Goal: Task Accomplishment & Management: Complete application form

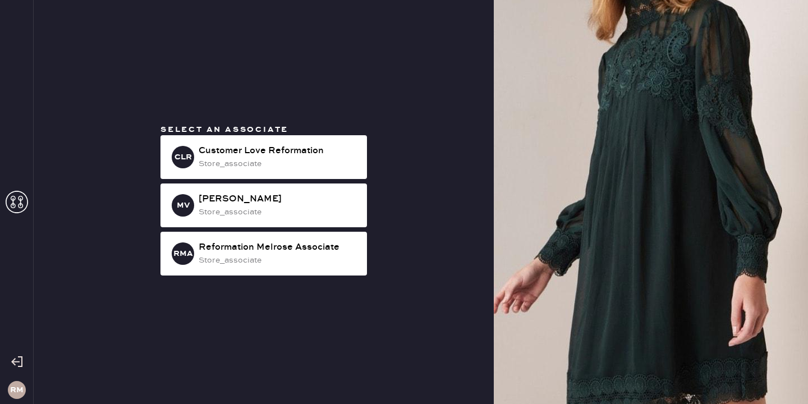
click at [275, 273] on div "RMA Reformation Melrose Associate store_associate" at bounding box center [263, 254] width 206 height 44
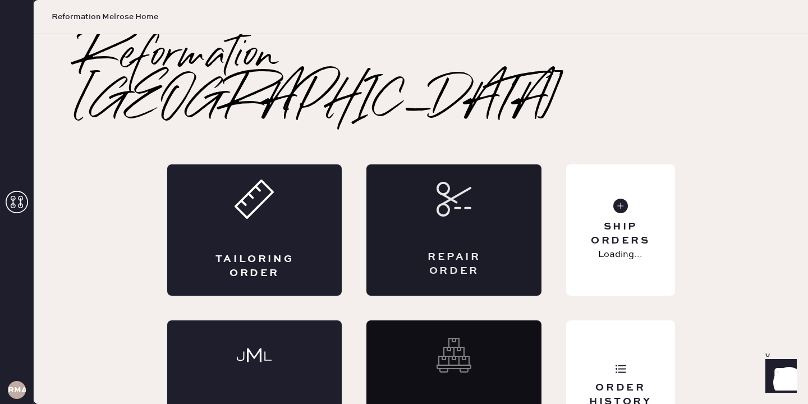
click at [513, 208] on div "Repair Order" at bounding box center [453, 229] width 175 height 131
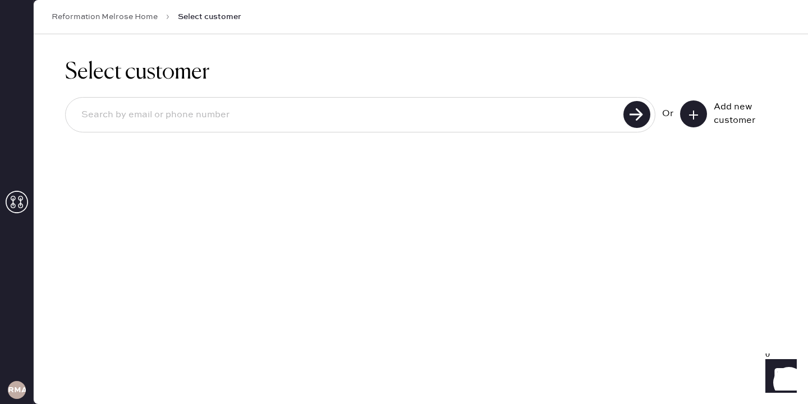
click at [489, 111] on input at bounding box center [346, 115] width 548 height 26
type input "6262578301"
click at [165, 109] on input "6262578301" at bounding box center [346, 115] width 548 height 26
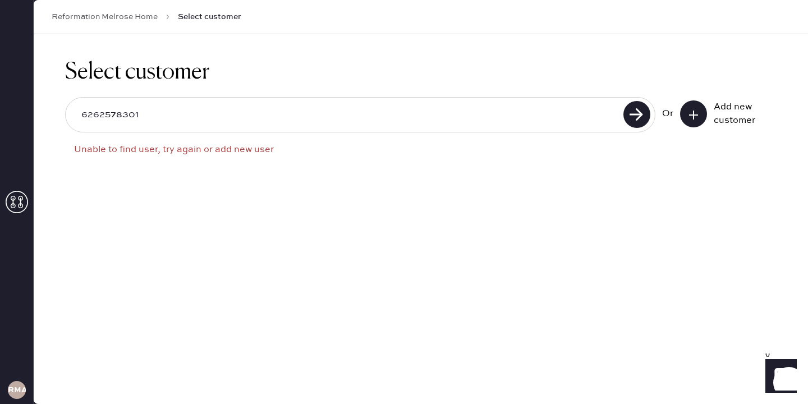
click at [688, 114] on icon at bounding box center [693, 114] width 11 height 11
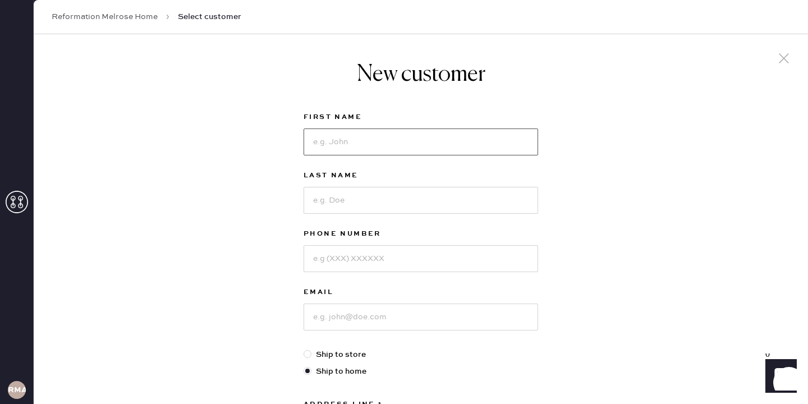
click at [420, 151] on input at bounding box center [421, 141] width 235 height 27
type input "[PERSON_NAME]"
click at [449, 217] on div "Last Name B" at bounding box center [421, 198] width 235 height 58
click at [449, 215] on div "Last Name B" at bounding box center [421, 198] width 235 height 58
click at [426, 206] on input "B" at bounding box center [421, 200] width 235 height 27
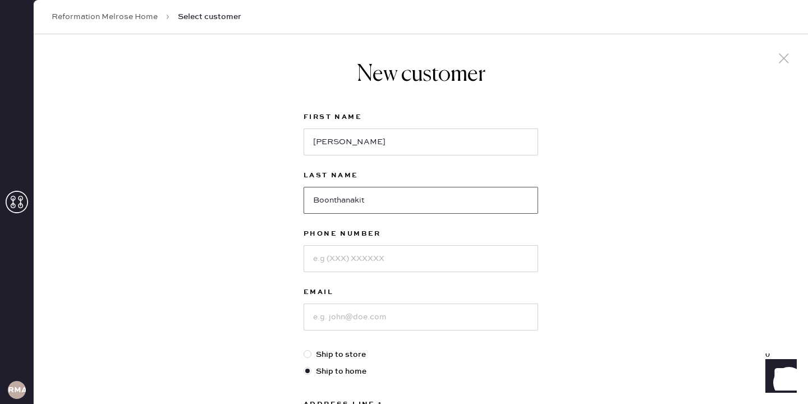
type input "Boonthanakit"
click at [359, 269] on input at bounding box center [421, 258] width 235 height 27
paste input "6262578301"
type input "6262578301"
click at [356, 313] on input at bounding box center [421, 317] width 235 height 27
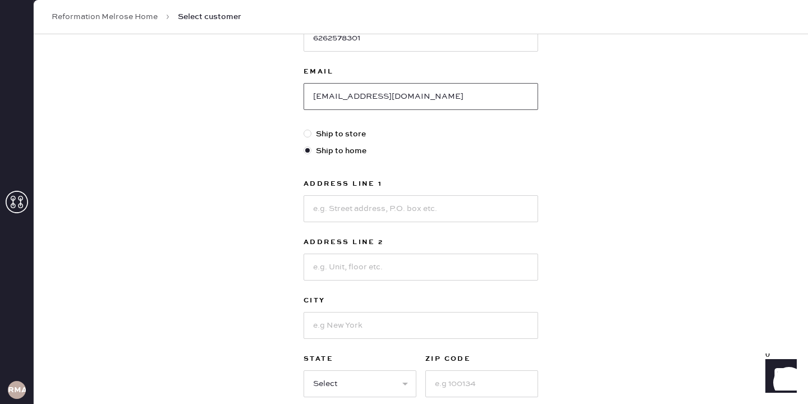
scroll to position [230, 0]
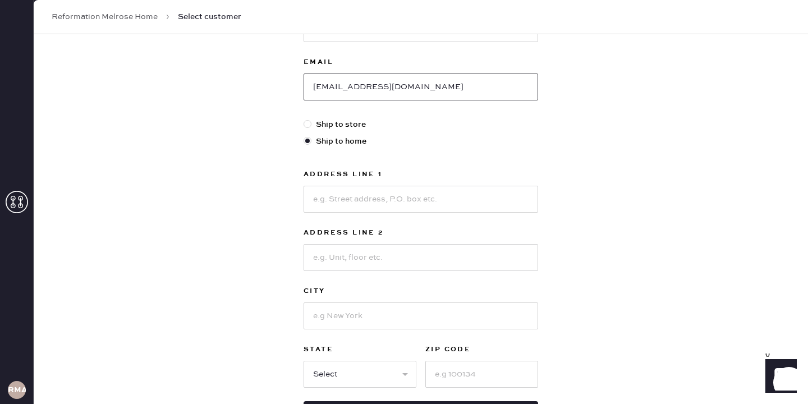
type input "[EMAIL_ADDRESS][DOMAIN_NAME]"
click at [352, 205] on input at bounding box center [421, 199] width 235 height 27
type input "[STREET_ADDRESS]"
type input "Unit 268"
click at [368, 320] on input at bounding box center [421, 315] width 235 height 27
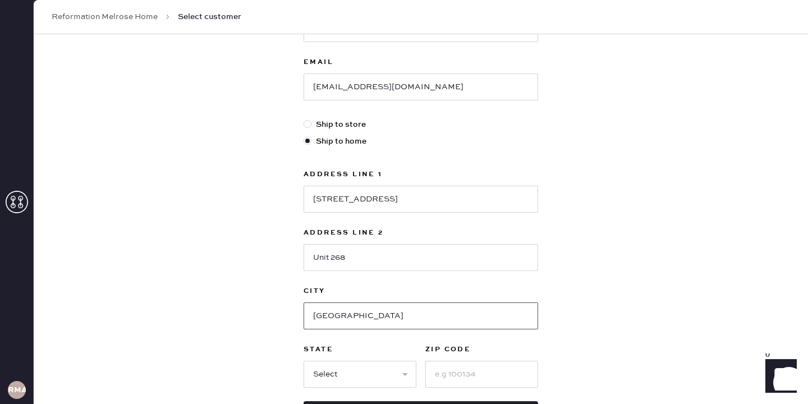
type input "[GEOGRAPHIC_DATA]"
select select "CA"
type input "0"
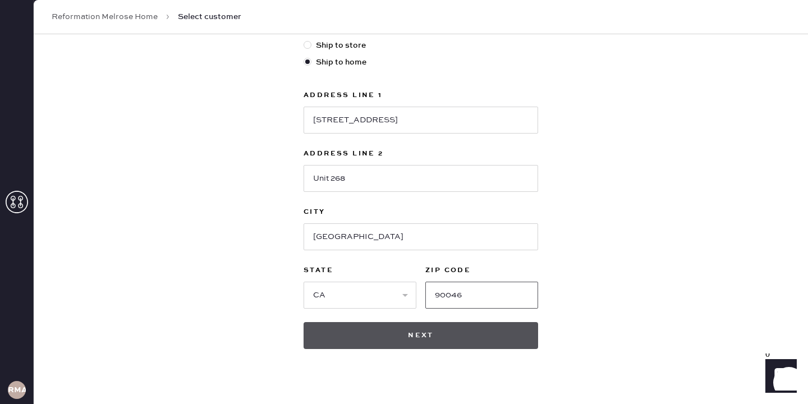
type input "90046"
click at [359, 342] on button "Next" at bounding box center [421, 335] width 235 height 27
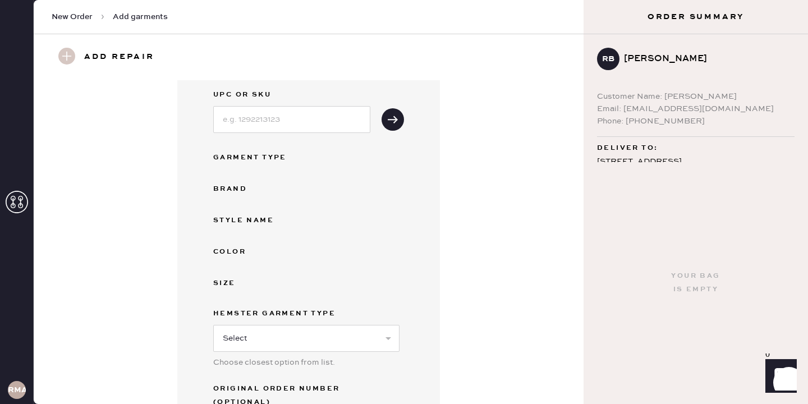
scroll to position [58, 0]
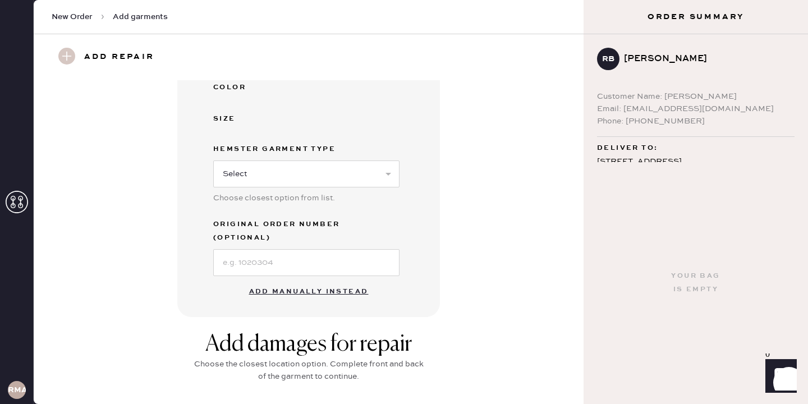
click at [301, 281] on button "Add manually instead" at bounding box center [308, 292] width 133 height 22
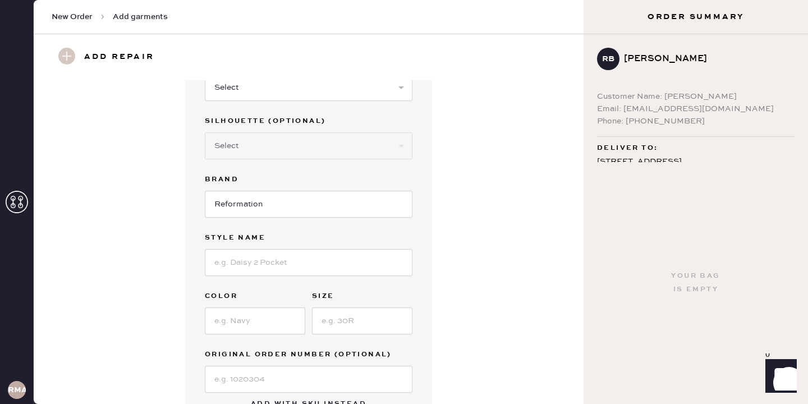
scroll to position [0, 0]
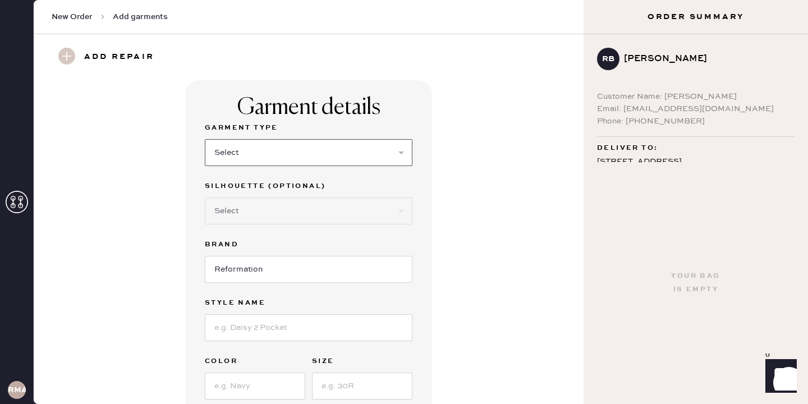
click at [259, 151] on select "Select Basic Skirt Jeans Leggings Pants Shorts Basic Sleeved Dress Basic Sleeve…" at bounding box center [309, 152] width 208 height 27
select select "2"
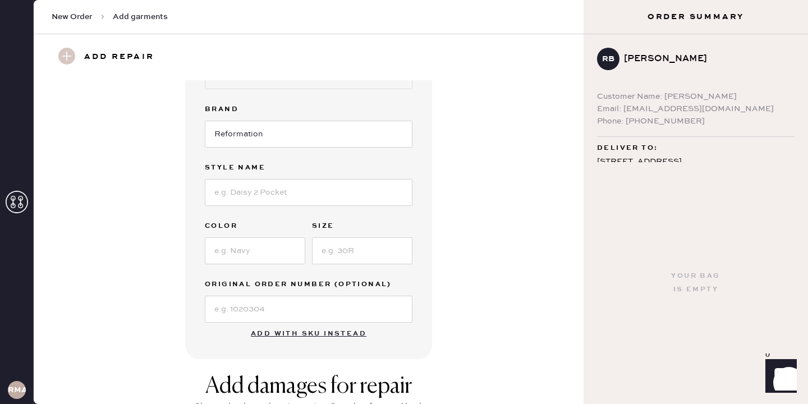
scroll to position [134, 0]
click at [260, 209] on div "Garment Type Select Basic Skirt Jeans Leggings Pants Shorts Basic Sleeved Dress…" at bounding box center [309, 155] width 208 height 337
click at [259, 196] on input at bounding box center [309, 193] width 208 height 27
type input "[PERSON_NAME] high rise wide leg"
type input "c"
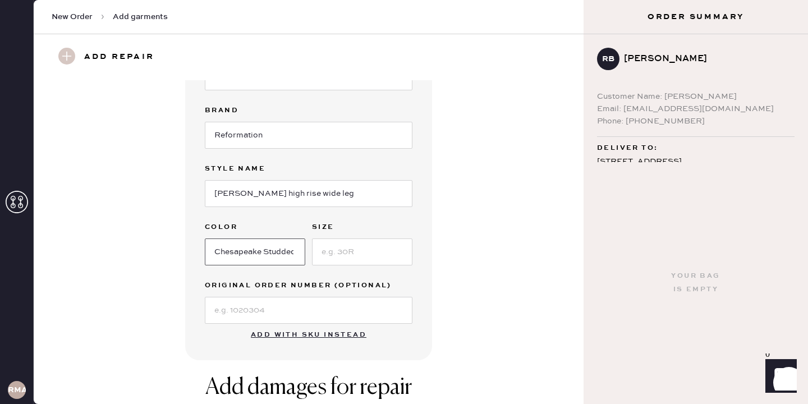
scroll to position [0, 3]
type input "Chesapeake Studded"
click at [351, 259] on input at bounding box center [362, 251] width 100 height 27
type input "26"
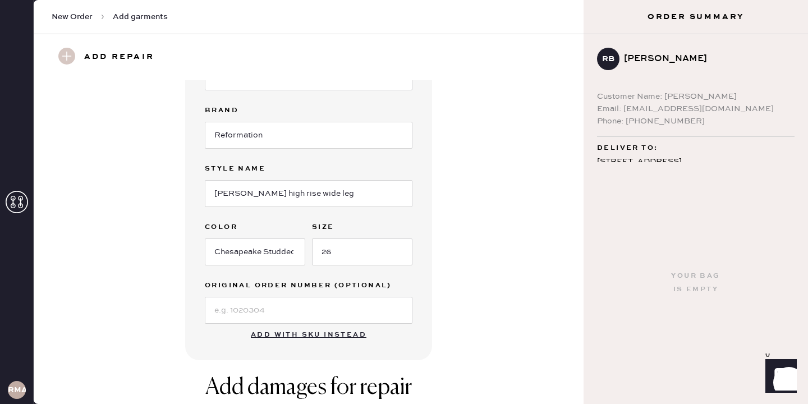
click at [485, 247] on div "Garment details Garment Type Select Basic Skirt Jeans Leggings Pants Shorts Bas…" at bounding box center [308, 153] width 509 height 414
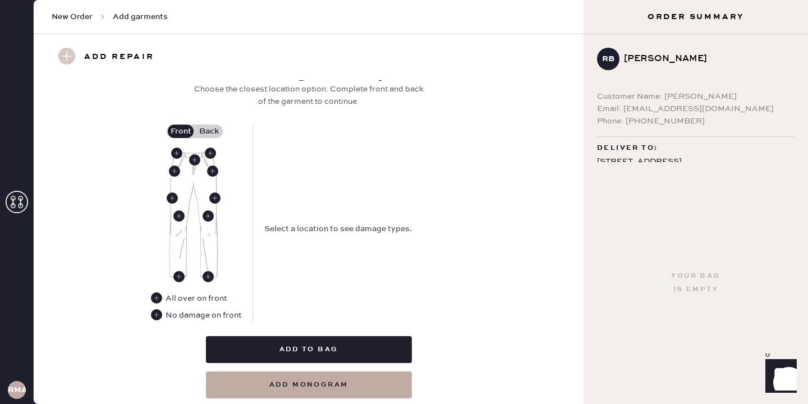
scroll to position [452, 0]
click at [159, 310] on use at bounding box center [156, 315] width 11 height 11
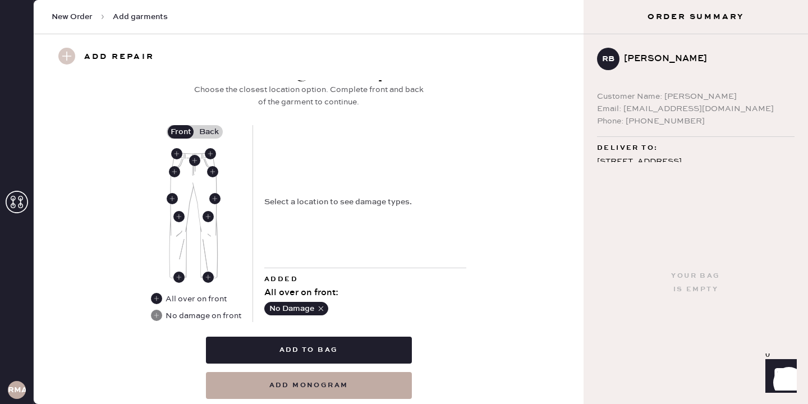
click at [209, 129] on label "Back" at bounding box center [209, 131] width 28 height 13
click at [209, 132] on input "Back" at bounding box center [209, 132] width 0 height 0
click at [205, 175] on use at bounding box center [203, 173] width 11 height 11
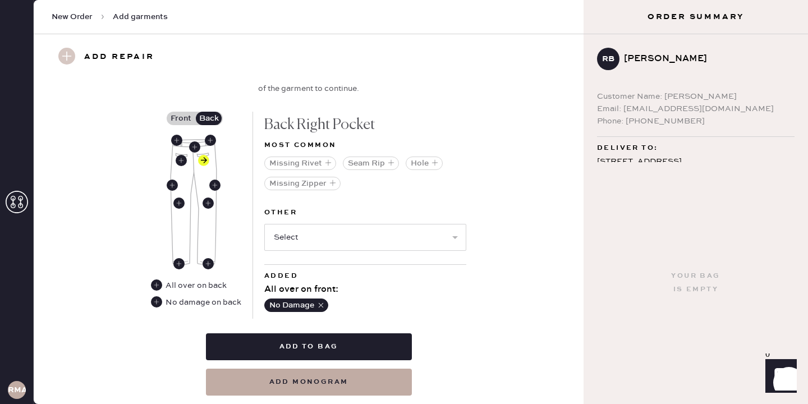
scroll to position [467, 0]
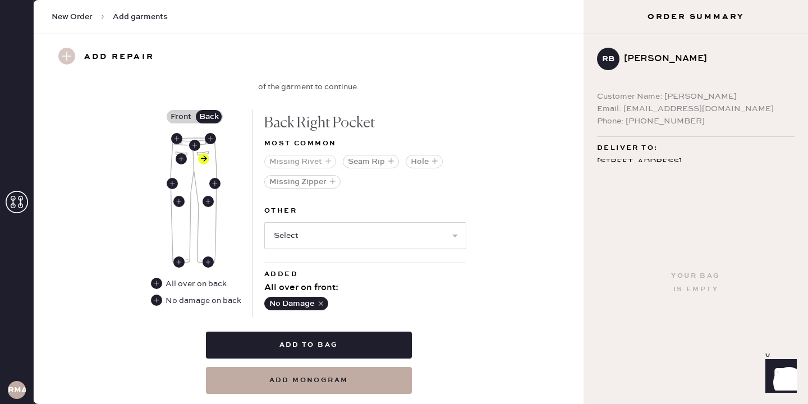
click at [327, 160] on use "button" at bounding box center [328, 161] width 6 height 6
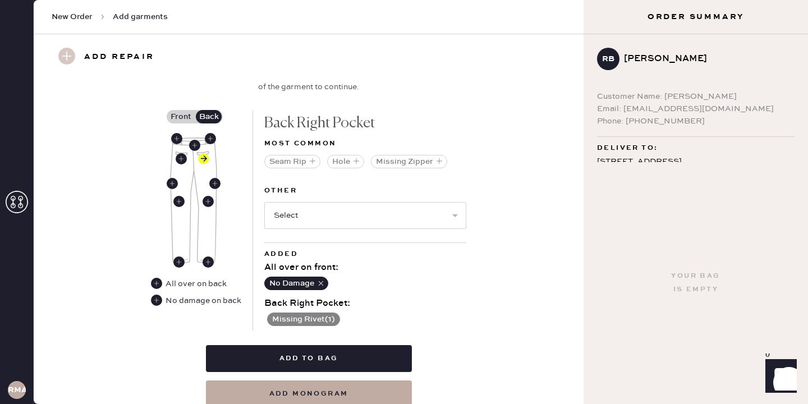
scroll to position [511, 0]
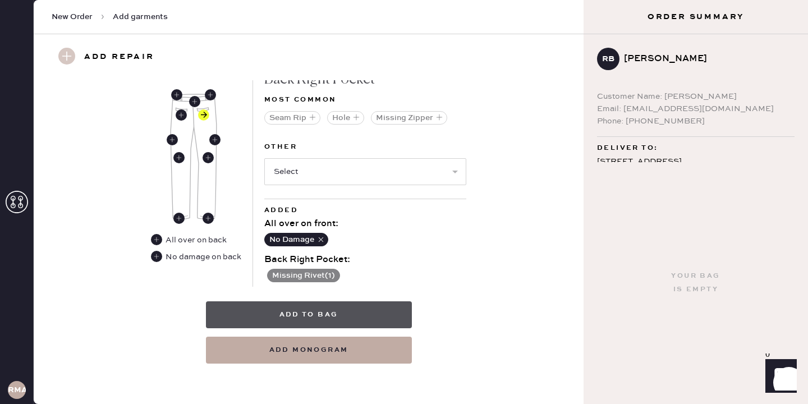
click at [300, 314] on button "Add to bag" at bounding box center [309, 314] width 206 height 27
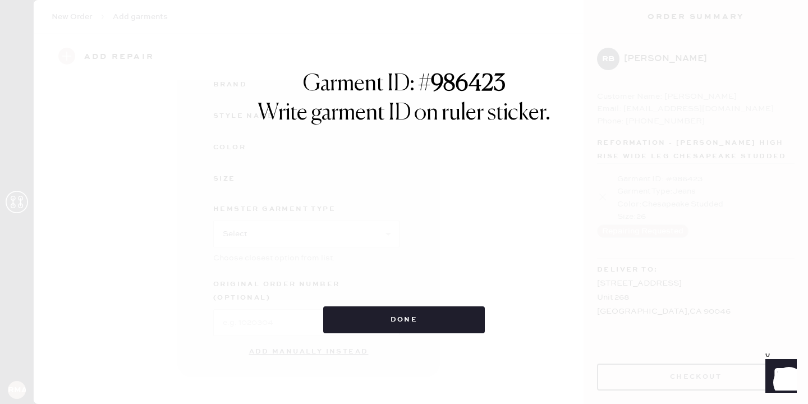
scroll to position [148, 0]
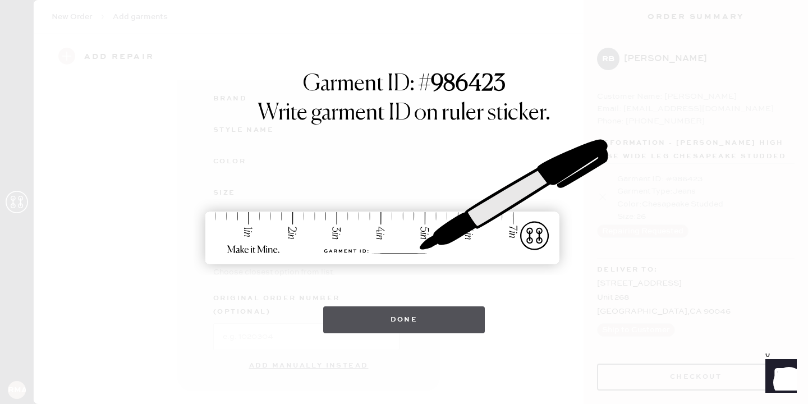
click at [366, 329] on button "Done" at bounding box center [404, 319] width 162 height 27
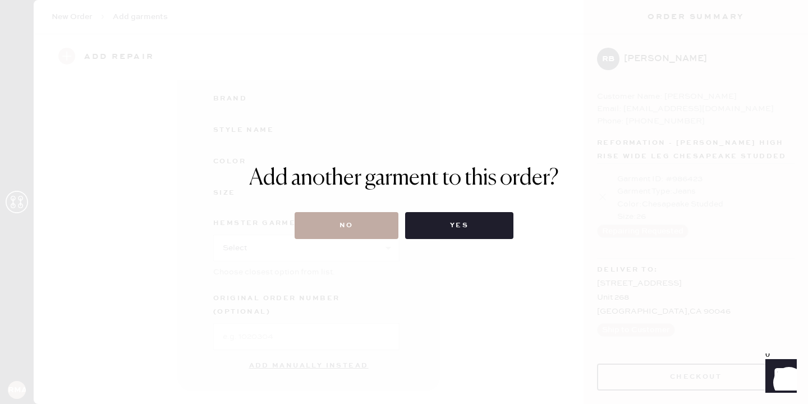
click at [333, 228] on button "No" at bounding box center [347, 225] width 104 height 27
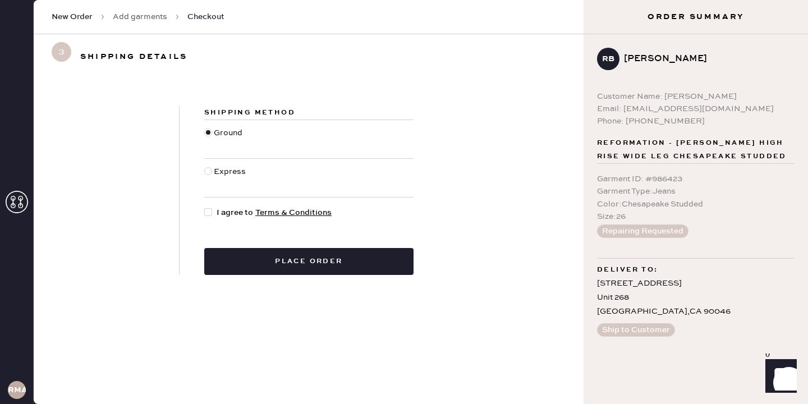
click at [210, 206] on div at bounding box center [210, 212] width 12 height 12
click at [205, 206] on input "I agree to Terms & Conditions" at bounding box center [204, 206] width 1 height 1
checkbox input "true"
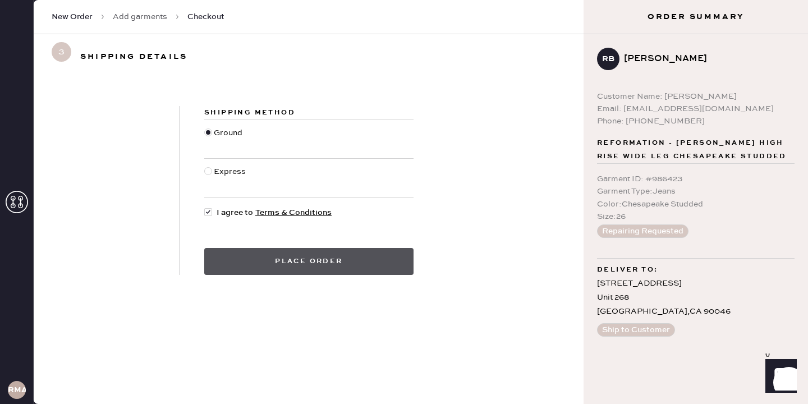
click at [265, 265] on button "Place order" at bounding box center [308, 261] width 209 height 27
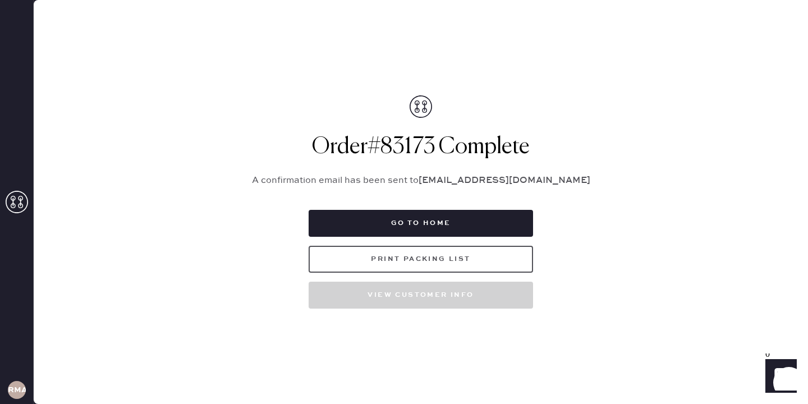
click at [412, 259] on button "Print Packing List" at bounding box center [421, 259] width 224 height 27
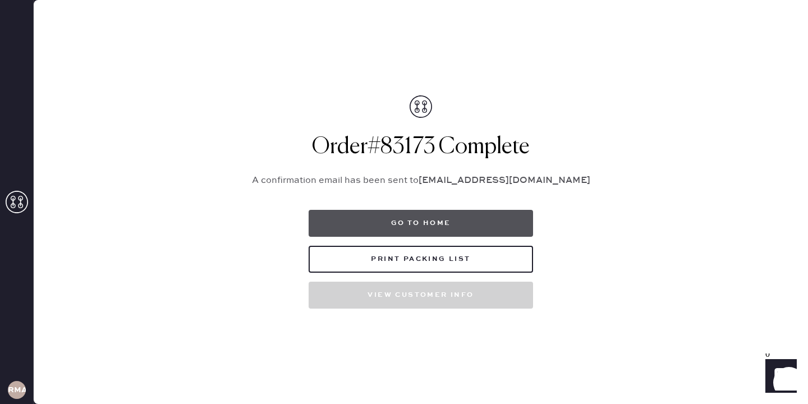
click at [437, 218] on button "Go to home" at bounding box center [421, 223] width 224 height 27
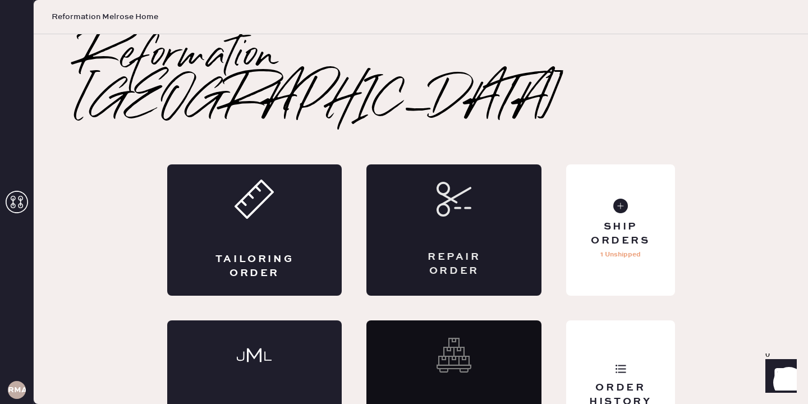
click at [483, 250] on div "Repair Order" at bounding box center [453, 264] width 85 height 28
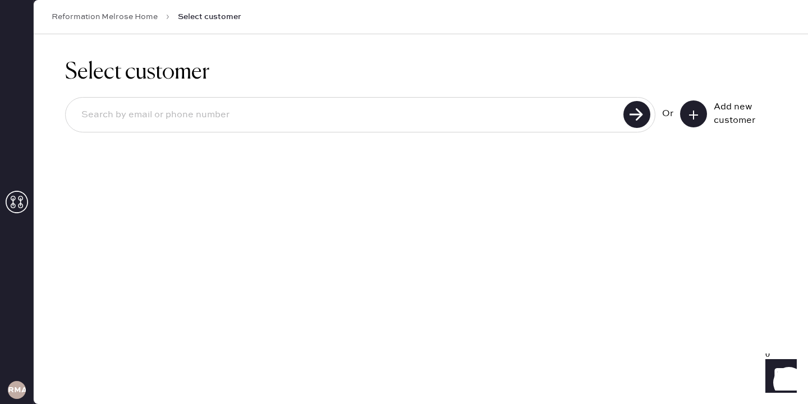
click at [421, 113] on input at bounding box center [346, 115] width 548 height 26
click at [705, 108] on button at bounding box center [693, 113] width 27 height 27
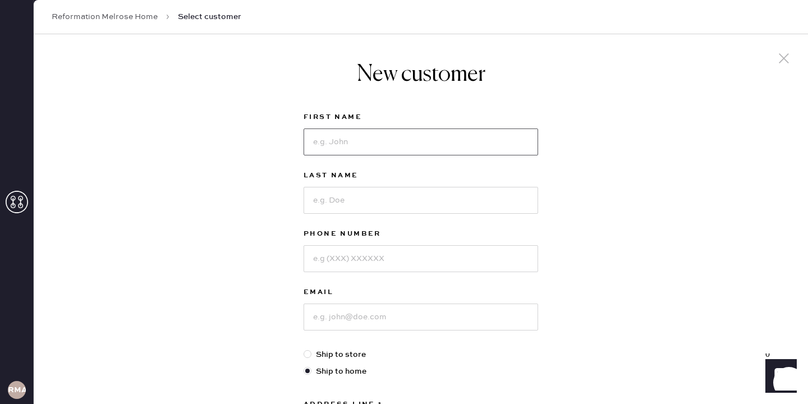
click at [476, 143] on input at bounding box center [421, 141] width 235 height 27
type input "Katie"
type input "Albright"
click at [404, 259] on input at bounding box center [421, 258] width 235 height 27
type input "9493788021"
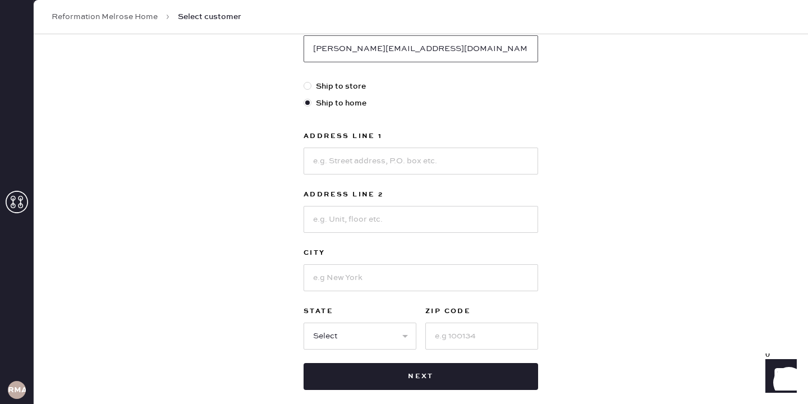
scroll to position [326, 0]
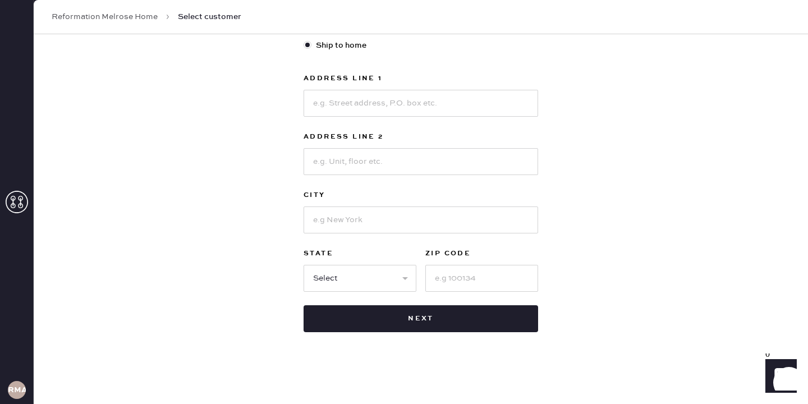
type input "katiealbright@me.com"
click at [416, 90] on input at bounding box center [421, 103] width 235 height 27
type input "8457 blackburn ave"
click at [365, 166] on input at bounding box center [421, 161] width 235 height 27
type input "apt 203"
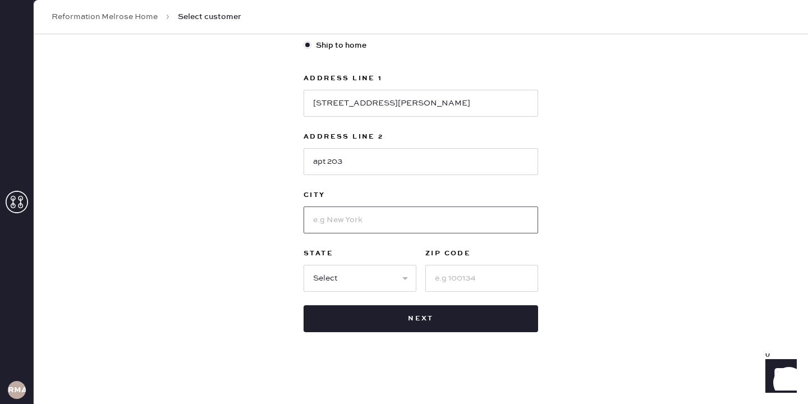
click at [329, 215] on input at bounding box center [421, 219] width 235 height 27
type input "[GEOGRAPHIC_DATA]"
click at [378, 304] on div "First Name Katie Last Name Albright Phone Number 9493788021 Email katiealbright…" at bounding box center [421, 59] width 235 height 548
click at [376, 286] on select "Select AK AL AR AZ CA CO CT [GEOGRAPHIC_DATA] DE FL [GEOGRAPHIC_DATA] HI [GEOGR…" at bounding box center [360, 278] width 113 height 27
select select "CA"
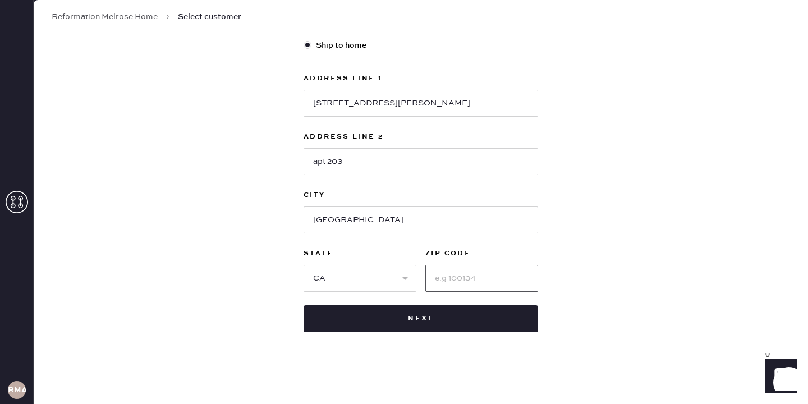
click at [435, 285] on input at bounding box center [481, 278] width 113 height 27
type input "90048"
click at [617, 223] on div "New customer First Name Katie Last Name Albright Phone Number 9493788021 Email …" at bounding box center [421, 56] width 774 height 696
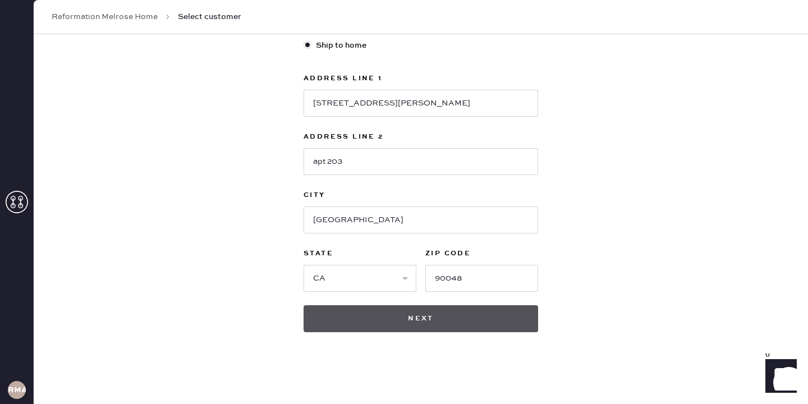
click at [483, 309] on button "Next" at bounding box center [421, 318] width 235 height 27
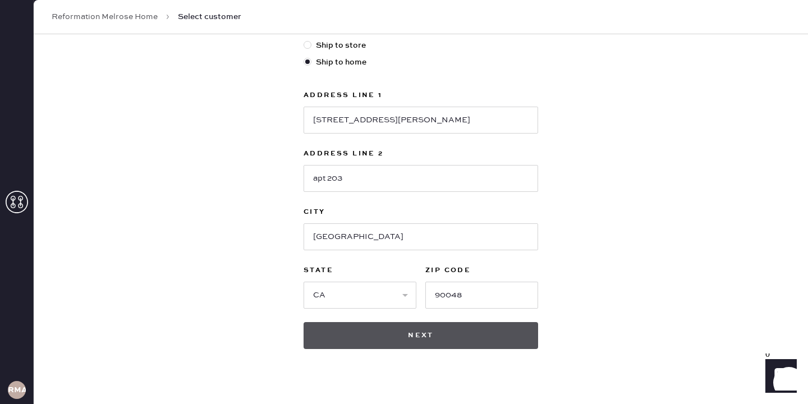
scroll to position [343, 0]
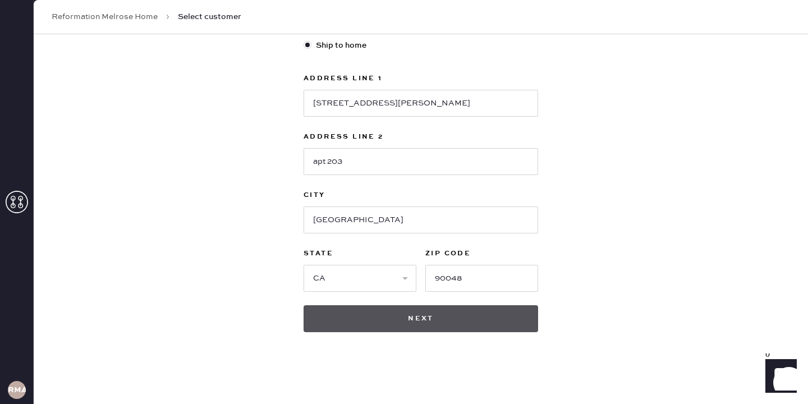
click at [474, 314] on button "Next" at bounding box center [421, 318] width 235 height 27
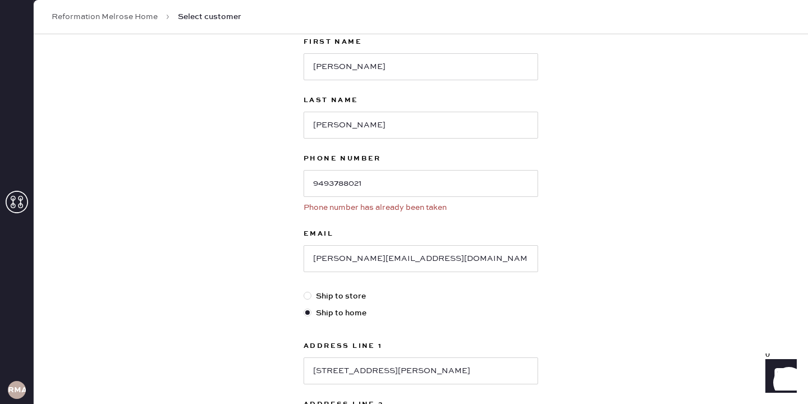
scroll to position [127, 0]
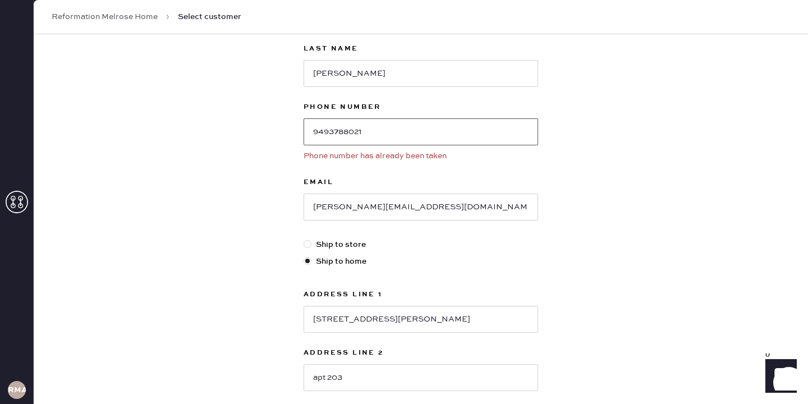
drag, startPoint x: 375, startPoint y: 125, endPoint x: 373, endPoint y: 132, distance: 7.5
click at [373, 132] on input "9493788021" at bounding box center [421, 131] width 235 height 27
click at [715, 85] on div "New customer First Name Katie Last Name Albright Phone Number 9493788021 Phone …" at bounding box center [421, 263] width 774 height 713
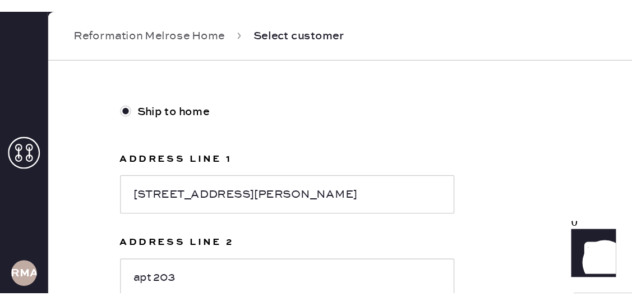
scroll to position [348, 0]
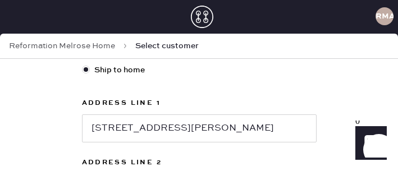
click at [281, 58] on div "Reformation Melrose Home Select customer" at bounding box center [199, 46] width 398 height 25
click at [284, 12] on div "RMA" at bounding box center [199, 14] width 398 height 28
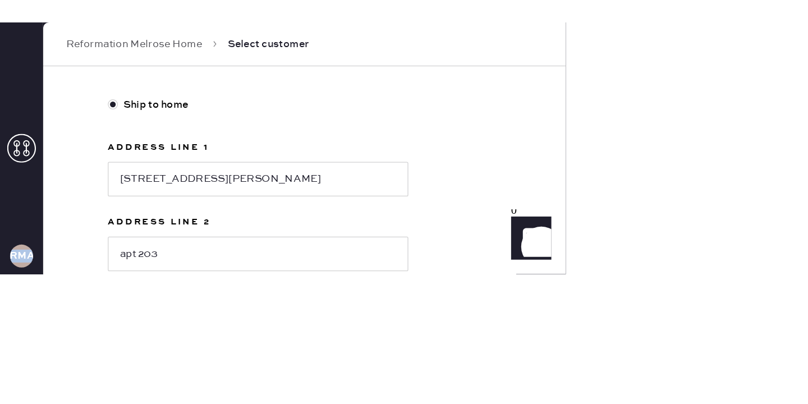
scroll to position [343, 0]
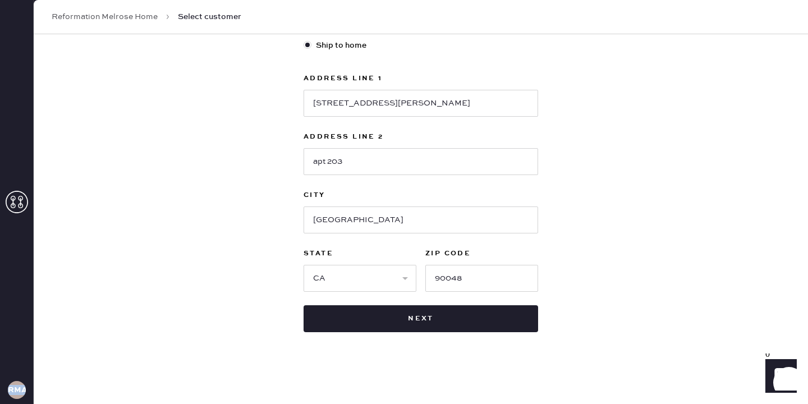
click at [136, 15] on link "Reformation Melrose Home" at bounding box center [105, 16] width 106 height 11
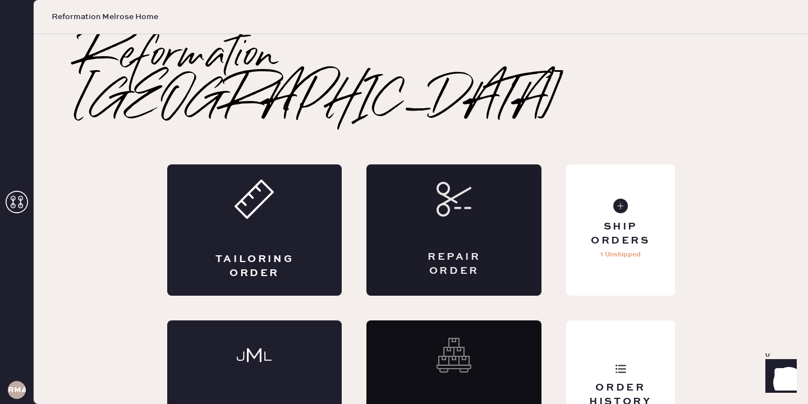
click at [401, 167] on div "Repair Order" at bounding box center [453, 229] width 175 height 131
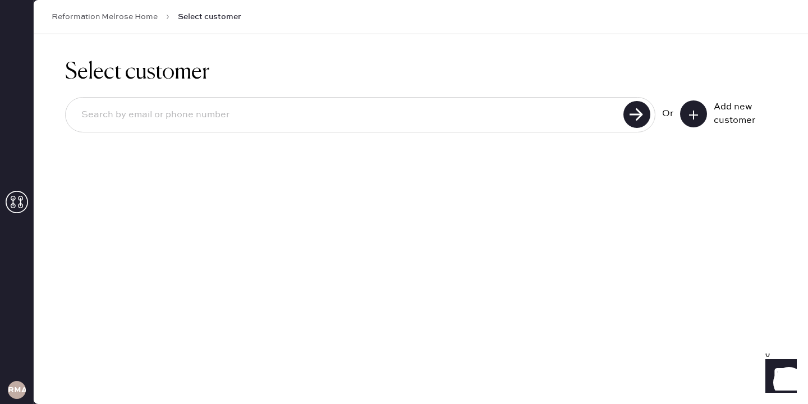
click at [293, 103] on input at bounding box center [346, 115] width 548 height 26
type input "8"
type input "9493788021"
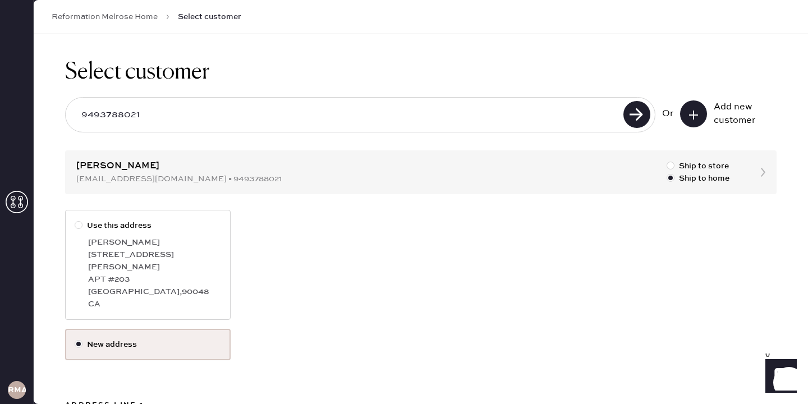
click at [77, 226] on div at bounding box center [79, 225] width 8 height 8
click at [75, 220] on input "Use this address" at bounding box center [75, 219] width 1 height 1
radio input "true"
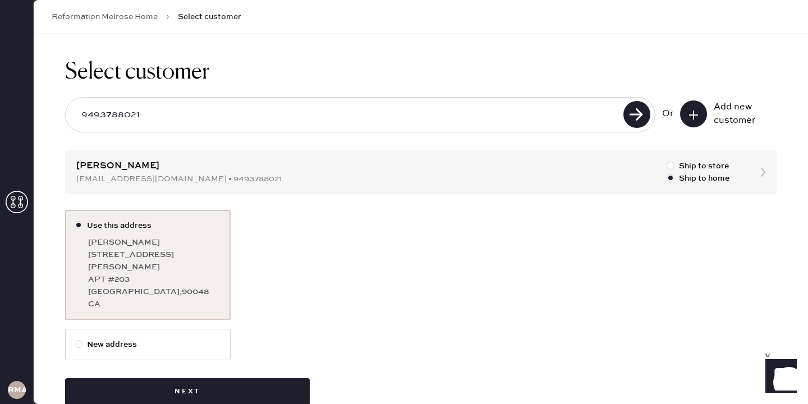
scroll to position [13, 0]
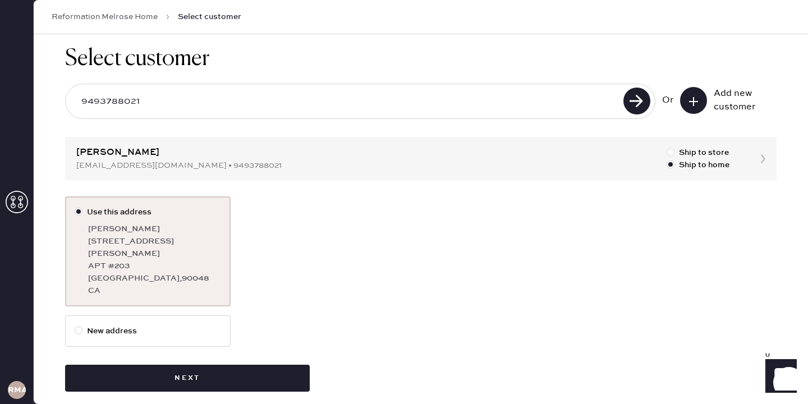
click at [473, 162] on div "Select customer 9493788021 Or Add new customer Katie Albright katiealright@me.c…" at bounding box center [421, 219] width 774 height 396
click at [760, 157] on div "Select customer 9493788021 Or Add new customer Katie Albright katiealright@me.c…" at bounding box center [421, 219] width 774 height 396
click at [764, 160] on div "Select customer 9493788021 Or Add new customer Katie Albright katiealright@me.c…" at bounding box center [421, 219] width 774 height 396
click at [74, 162] on div "Select customer 9493788021 Or Add new customer Katie Albright katiealright@me.c…" at bounding box center [421, 219] width 774 height 396
drag, startPoint x: 89, startPoint y: 166, endPoint x: 130, endPoint y: 163, distance: 41.0
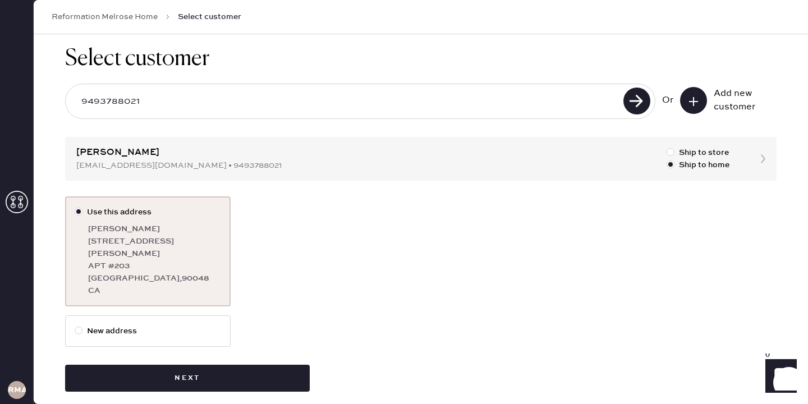
click at [130, 163] on div "Select customer 9493788021 Or Add new customer Katie Albright katiealright@me.c…" at bounding box center [421, 219] width 774 height 396
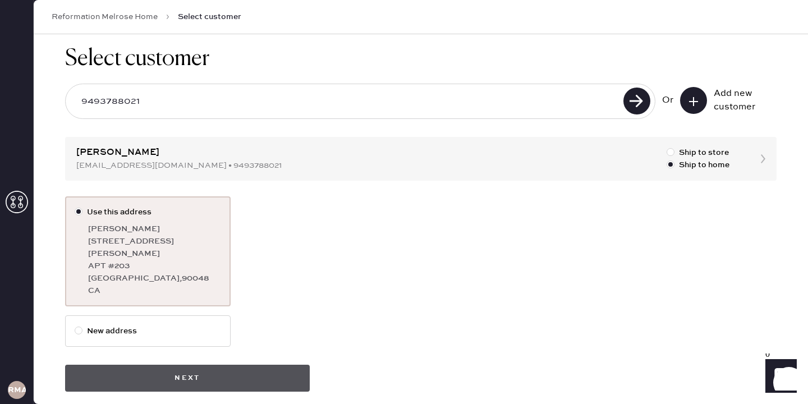
click at [202, 365] on button "Next" at bounding box center [187, 378] width 245 height 27
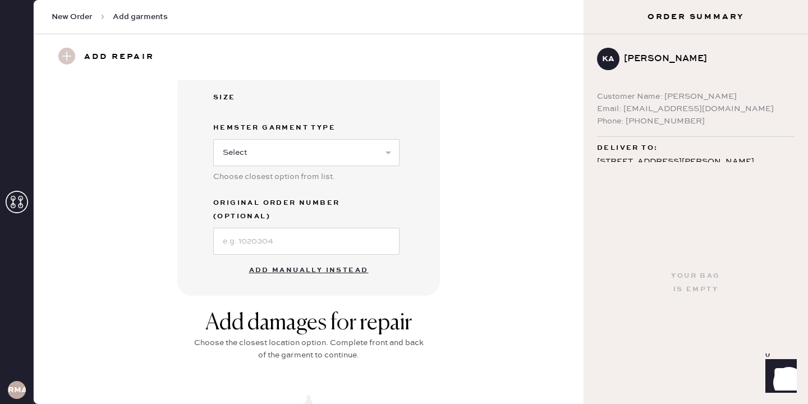
scroll to position [346, 0]
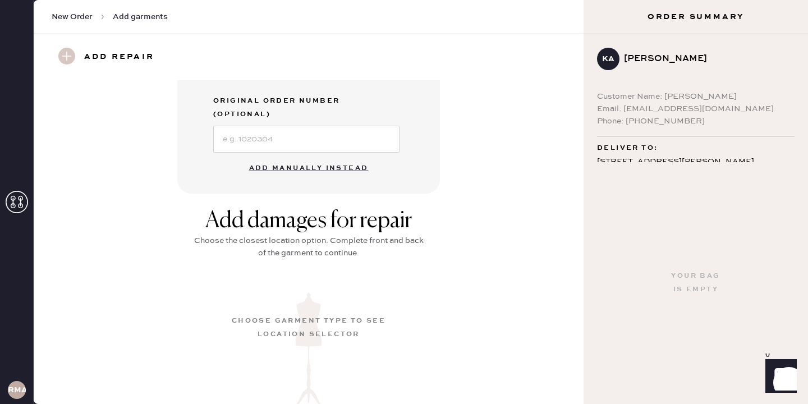
click at [313, 158] on button "Add manually instead" at bounding box center [308, 168] width 133 height 22
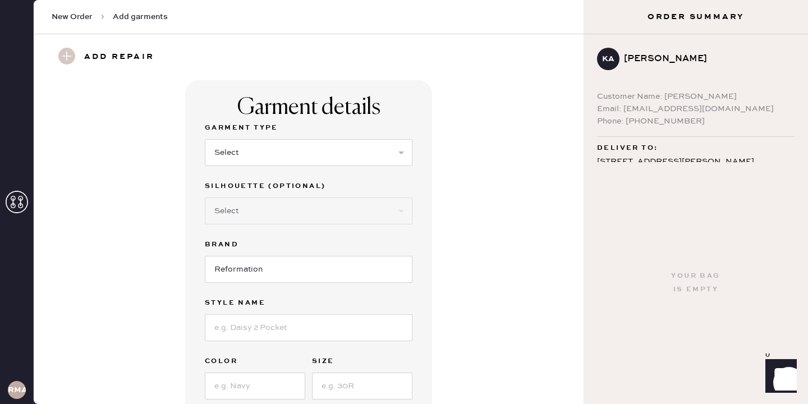
scroll to position [26, 0]
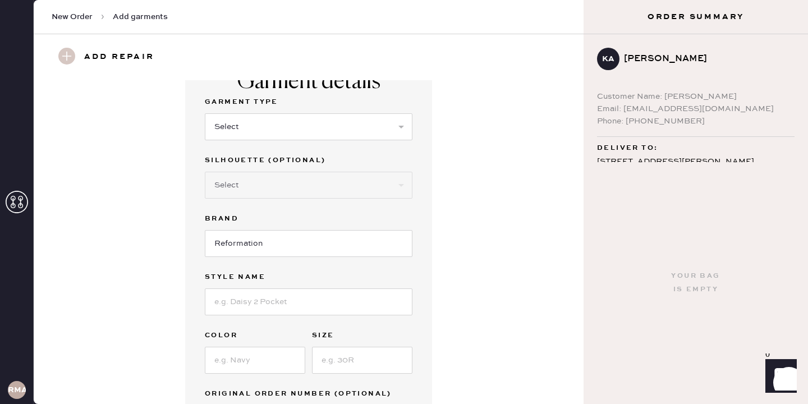
click at [301, 107] on label "Garment Type" at bounding box center [309, 101] width 208 height 13
click at [301, 121] on select "Select Basic Skirt Jeans Leggings Pants Shorts Basic Sleeved Dress Basic Sleeve…" at bounding box center [309, 126] width 208 height 27
select select "2"
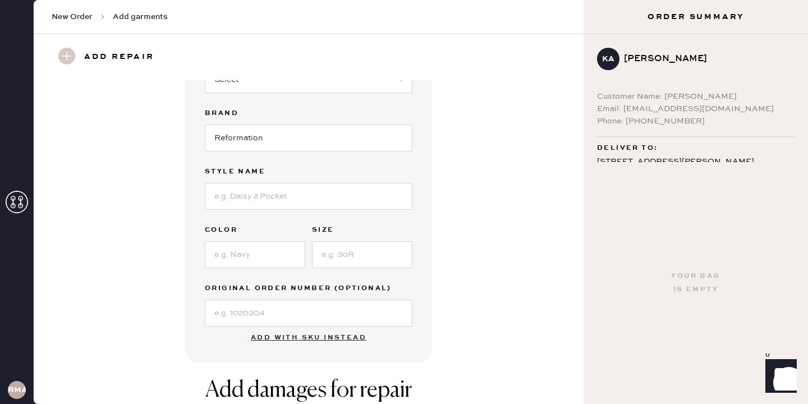
scroll to position [133, 0]
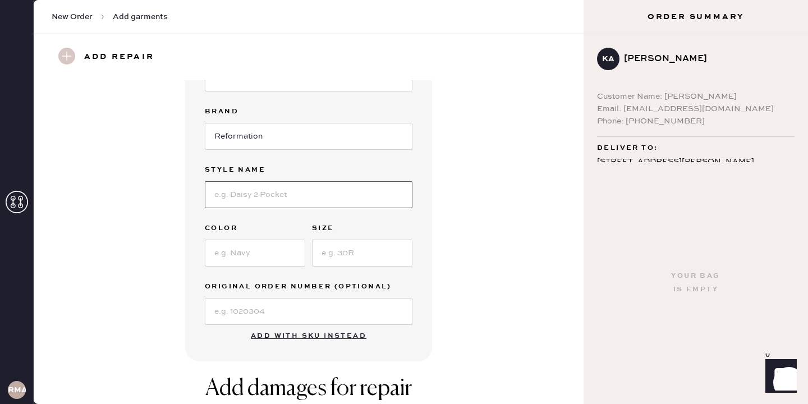
click at [260, 192] on input at bounding box center [309, 194] width 208 height 27
type input "CARY LOW RISE"
click at [236, 255] on input at bounding box center [255, 253] width 100 height 27
type input "ondine"
click at [341, 307] on input at bounding box center [309, 311] width 208 height 27
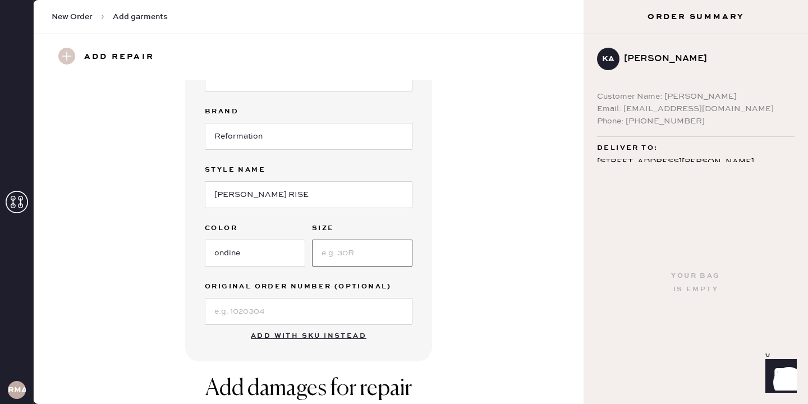
click at [382, 247] on input at bounding box center [362, 253] width 100 height 27
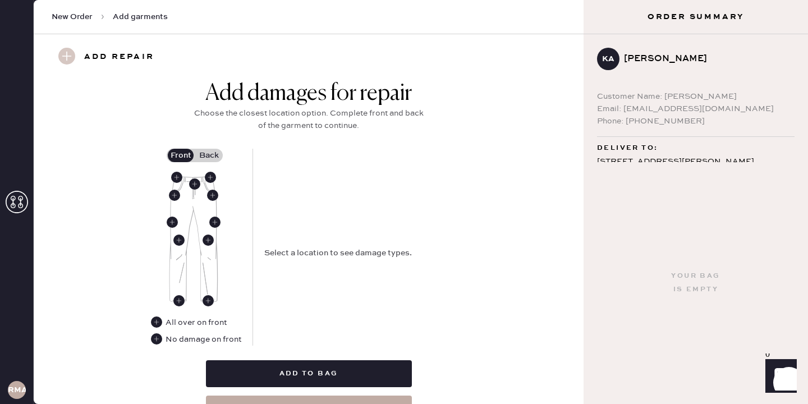
scroll to position [445, 0]
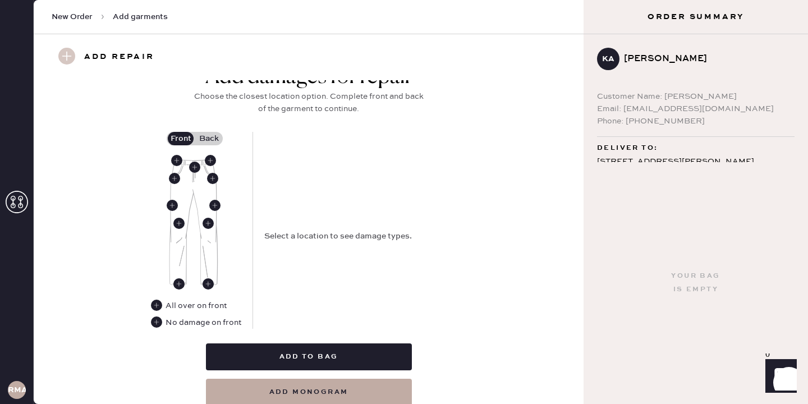
type input "28"
click at [207, 140] on label "Back" at bounding box center [209, 138] width 28 height 13
click at [209, 139] on input "Back" at bounding box center [209, 139] width 0 height 0
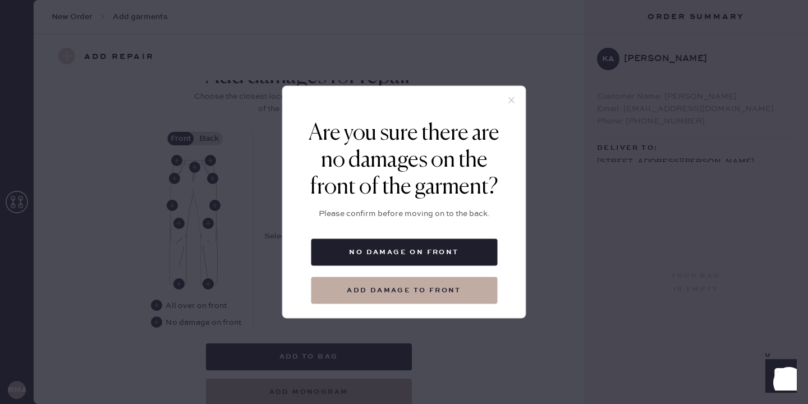
click at [509, 98] on icon at bounding box center [512, 100] width 10 height 10
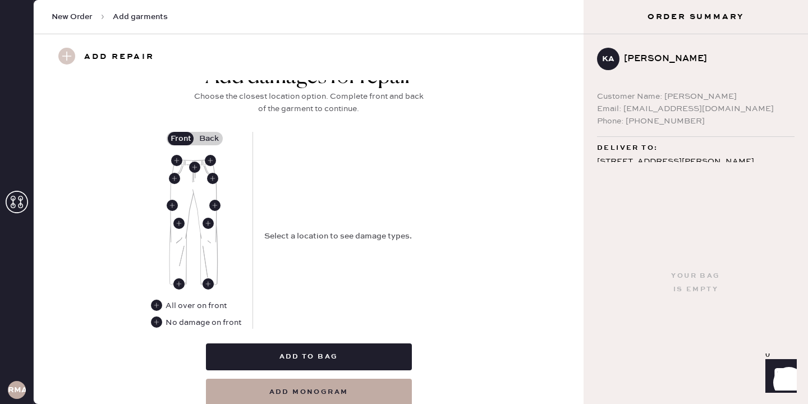
click at [208, 140] on label "Back" at bounding box center [209, 138] width 28 height 13
click at [209, 139] on input "Back" at bounding box center [209, 139] width 0 height 0
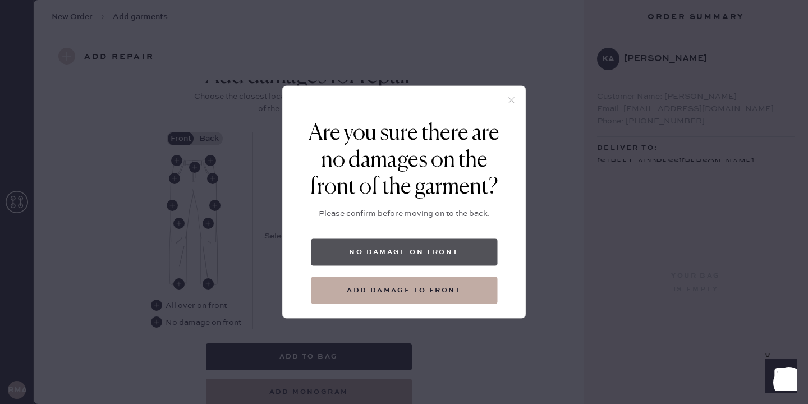
click at [415, 251] on button "No damage on front" at bounding box center [404, 252] width 186 height 27
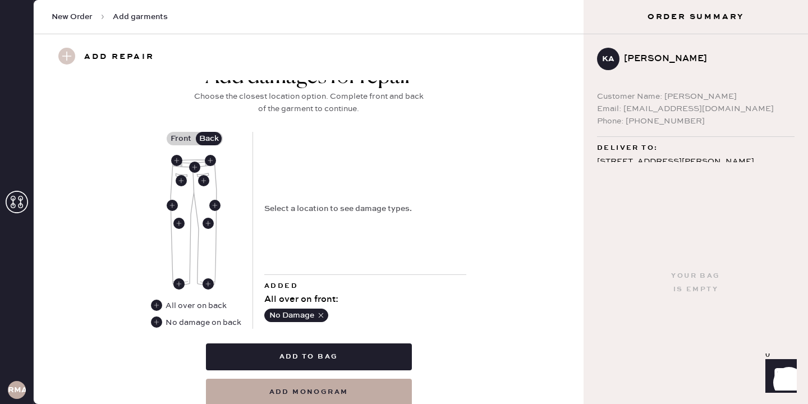
click at [181, 136] on label "Front" at bounding box center [181, 138] width 28 height 13
click at [181, 139] on input "Front" at bounding box center [181, 139] width 0 height 0
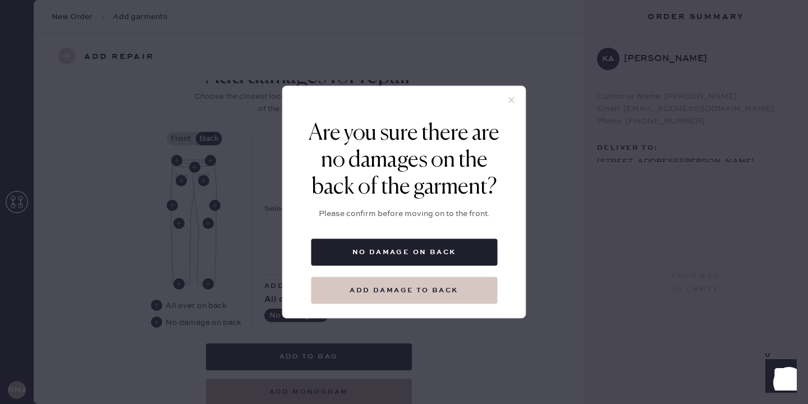
click at [425, 281] on button "Add damage to back" at bounding box center [404, 290] width 186 height 27
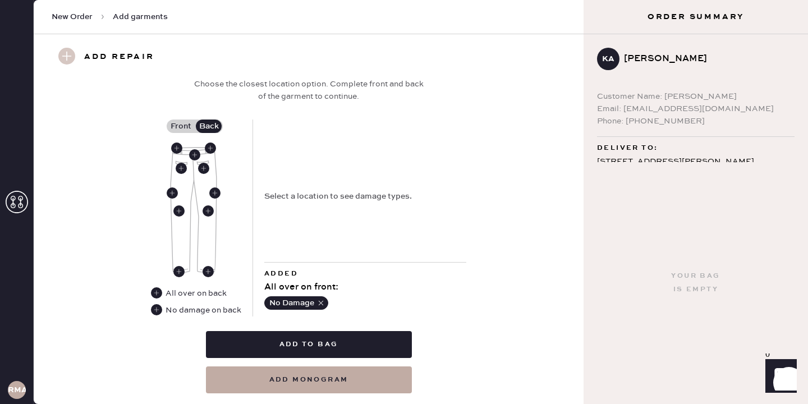
scroll to position [458, 0]
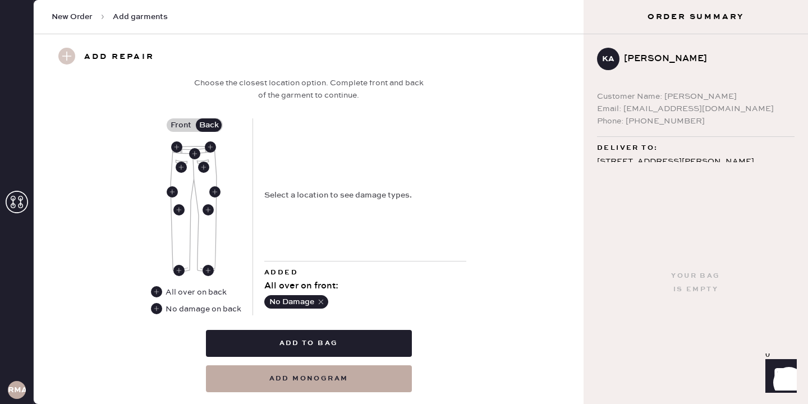
click at [320, 298] on icon "button" at bounding box center [321, 302] width 8 height 8
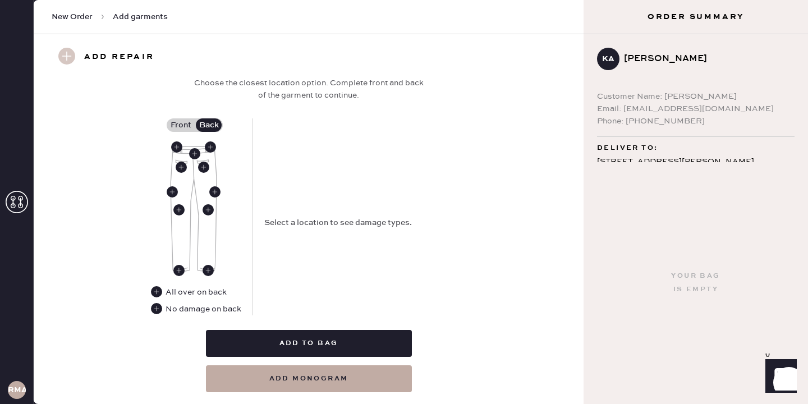
click at [168, 123] on label "Front" at bounding box center [181, 124] width 28 height 13
click at [181, 125] on input "Front" at bounding box center [181, 125] width 0 height 0
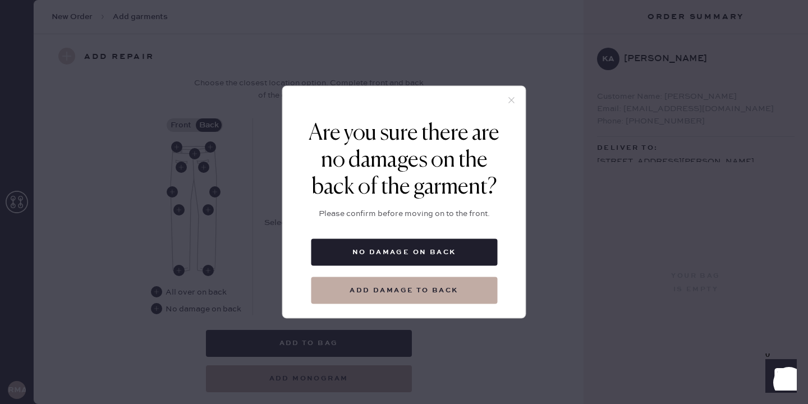
click at [511, 97] on icon at bounding box center [512, 100] width 10 height 10
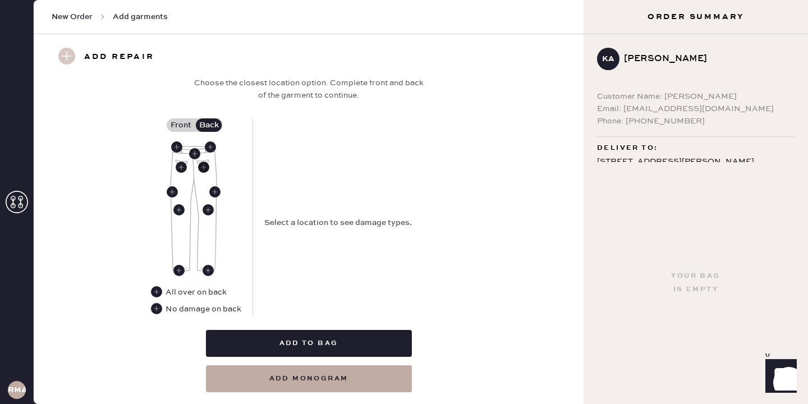
click at [201, 162] on icon at bounding box center [203, 167] width 11 height 11
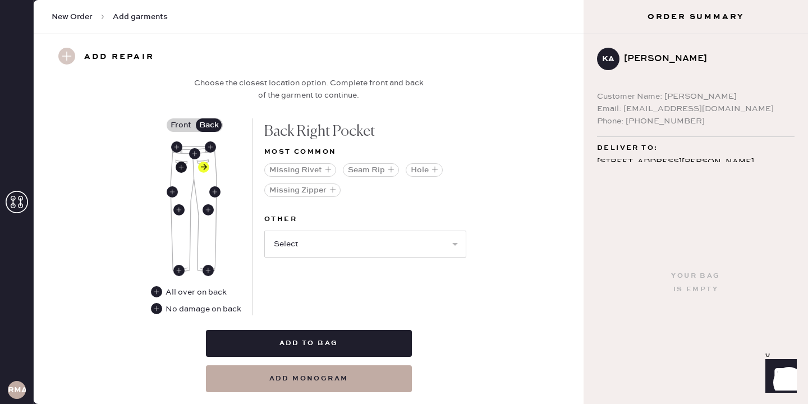
click at [184, 167] on use at bounding box center [181, 167] width 11 height 11
click at [347, 239] on select "Select Broken / Ripped Hem Broken Beads Broken Belt Loop Broken Button Broken E…" at bounding box center [365, 244] width 202 height 27
click at [386, 169] on button "Seam Rip" at bounding box center [371, 169] width 56 height 13
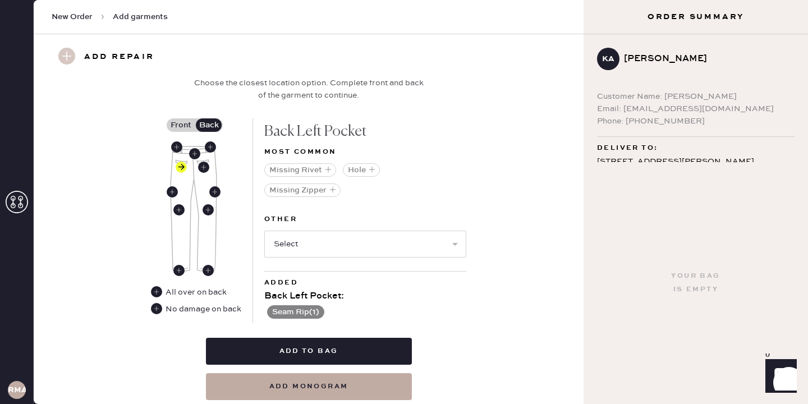
click at [178, 126] on label "Front" at bounding box center [181, 124] width 28 height 13
click at [181, 125] on input "Front" at bounding box center [181, 125] width 0 height 0
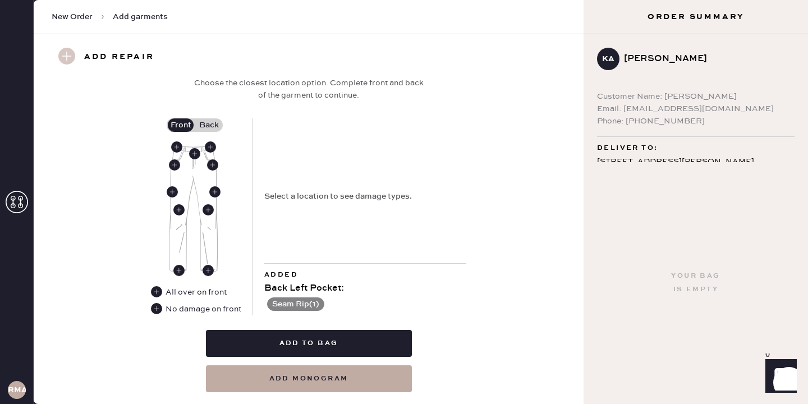
click at [193, 159] on img at bounding box center [193, 209] width 49 height 126
click at [193, 152] on use at bounding box center [194, 153] width 11 height 11
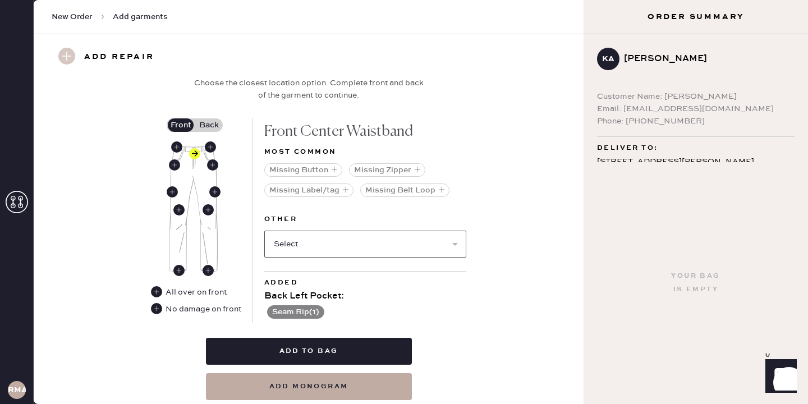
click at [293, 250] on select "Select Broken / Ripped Hem Broken Beads Broken Belt Loop Broken Button Broken E…" at bounding box center [365, 244] width 202 height 27
select select "2099"
select select
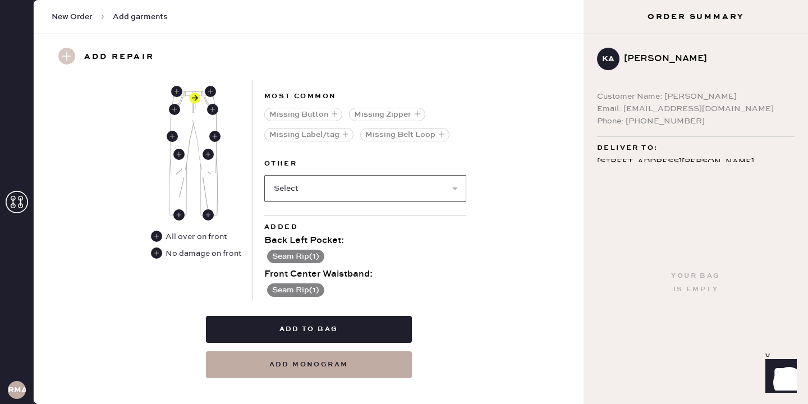
scroll to position [515, 0]
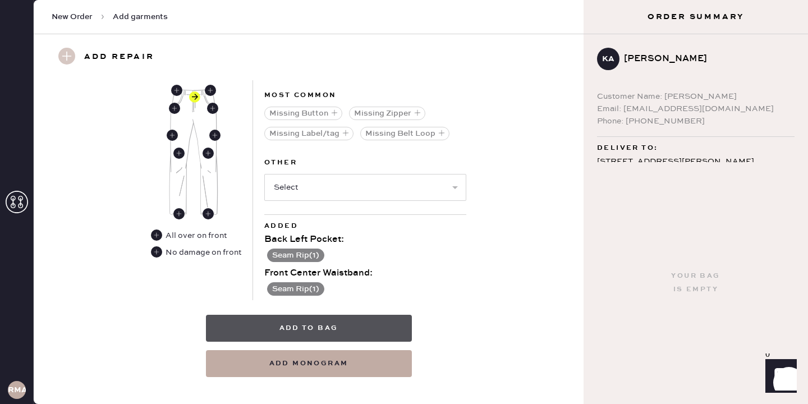
click at [389, 316] on button "Add to bag" at bounding box center [309, 328] width 206 height 27
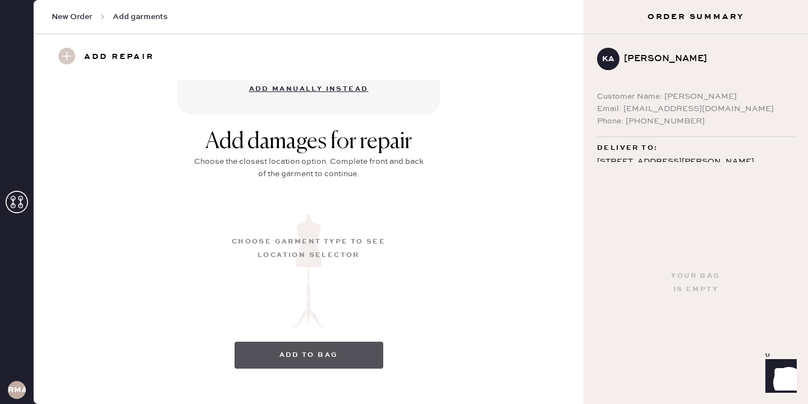
scroll to position [148, 0]
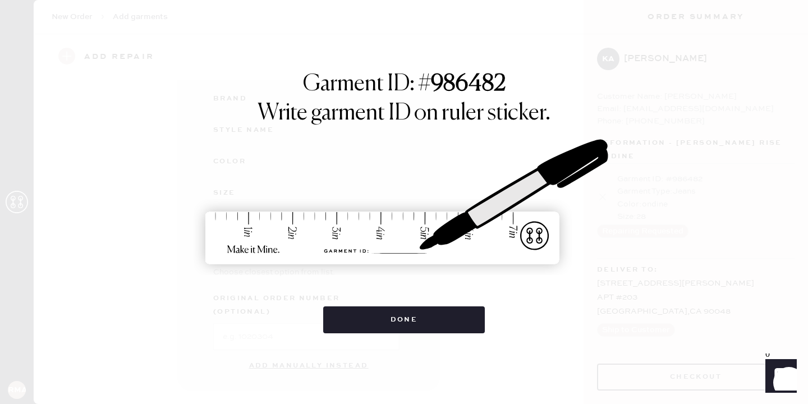
click at [389, 316] on button "Done" at bounding box center [404, 319] width 162 height 27
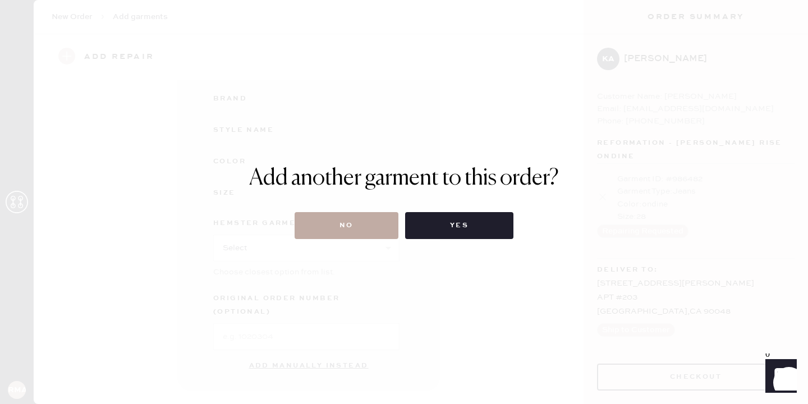
drag, startPoint x: 369, startPoint y: 242, endPoint x: 368, endPoint y: 228, distance: 14.0
click at [368, 228] on div "Add another garment to this order? No Yes" at bounding box center [404, 202] width 808 height 404
click at [368, 228] on button "No" at bounding box center [347, 225] width 104 height 27
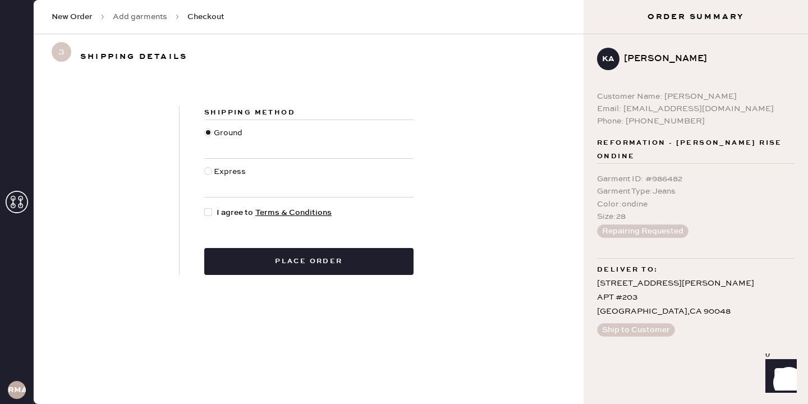
click at [208, 212] on div at bounding box center [208, 212] width 8 height 8
click at [205, 207] on input "I agree to Terms & Conditions" at bounding box center [204, 206] width 1 height 1
checkbox input "true"
click at [282, 276] on div "Shipping Method Ground Express I agree to Terms & Conditions Place order" at bounding box center [309, 190] width 550 height 223
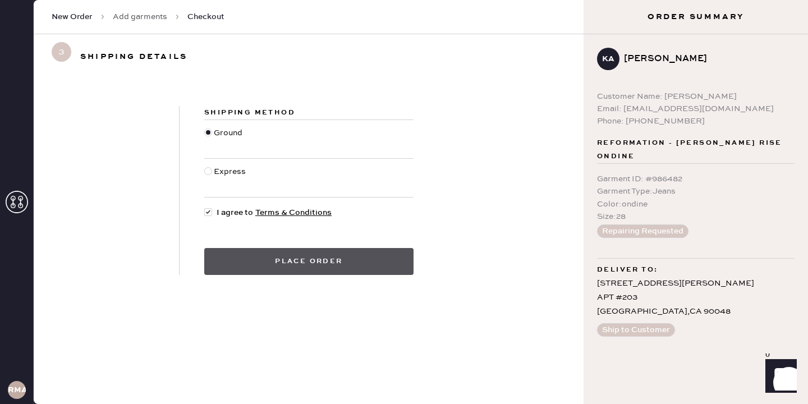
click at [278, 267] on button "Place order" at bounding box center [308, 261] width 209 height 27
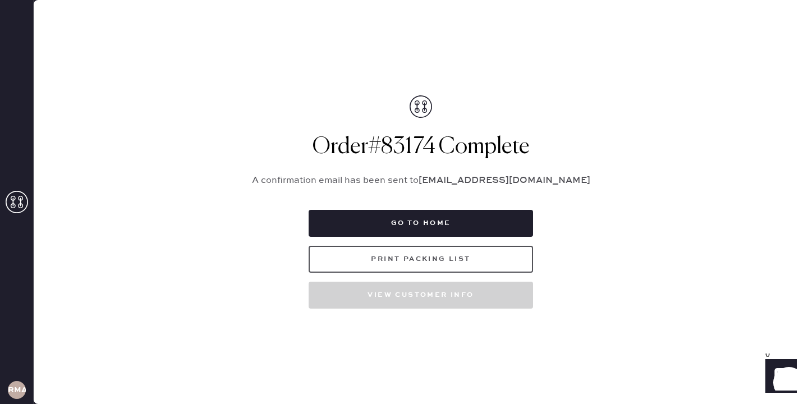
click at [378, 260] on button "Print Packing List" at bounding box center [421, 259] width 224 height 27
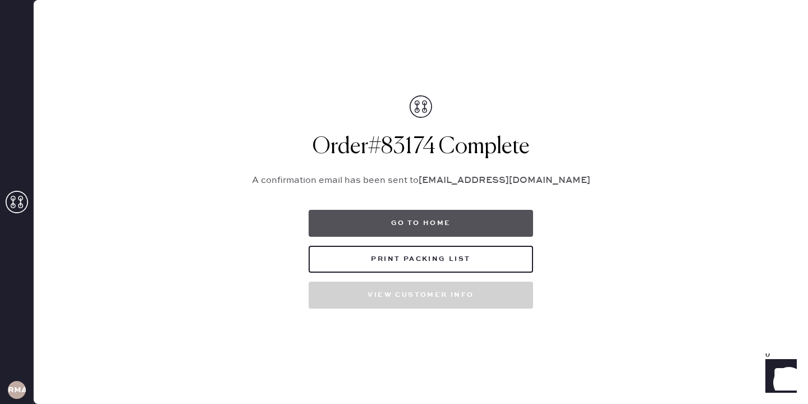
click at [433, 227] on button "Go to home" at bounding box center [421, 223] width 224 height 27
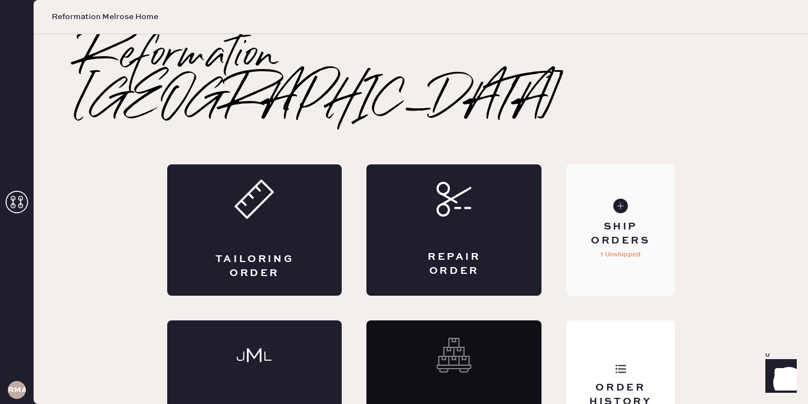
click at [619, 249] on div "Ship Orders 1 Unshipped" at bounding box center [620, 229] width 108 height 131
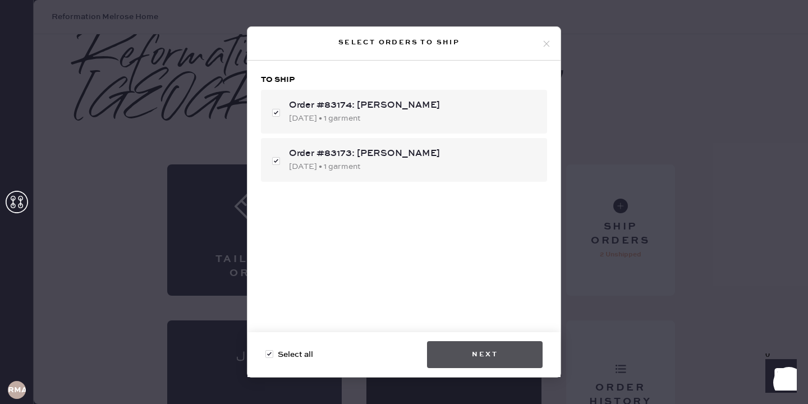
click at [495, 358] on button "Next" at bounding box center [485, 354] width 116 height 27
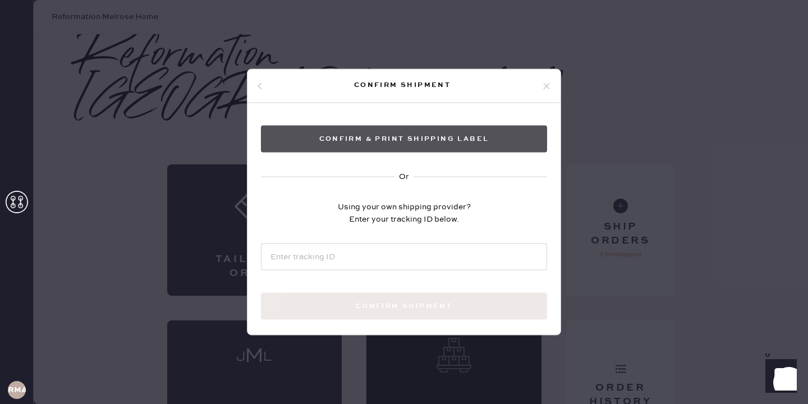
click at [406, 143] on button "Confirm & Print shipping label" at bounding box center [404, 139] width 286 height 27
